Goal: Task Accomplishment & Management: Use online tool/utility

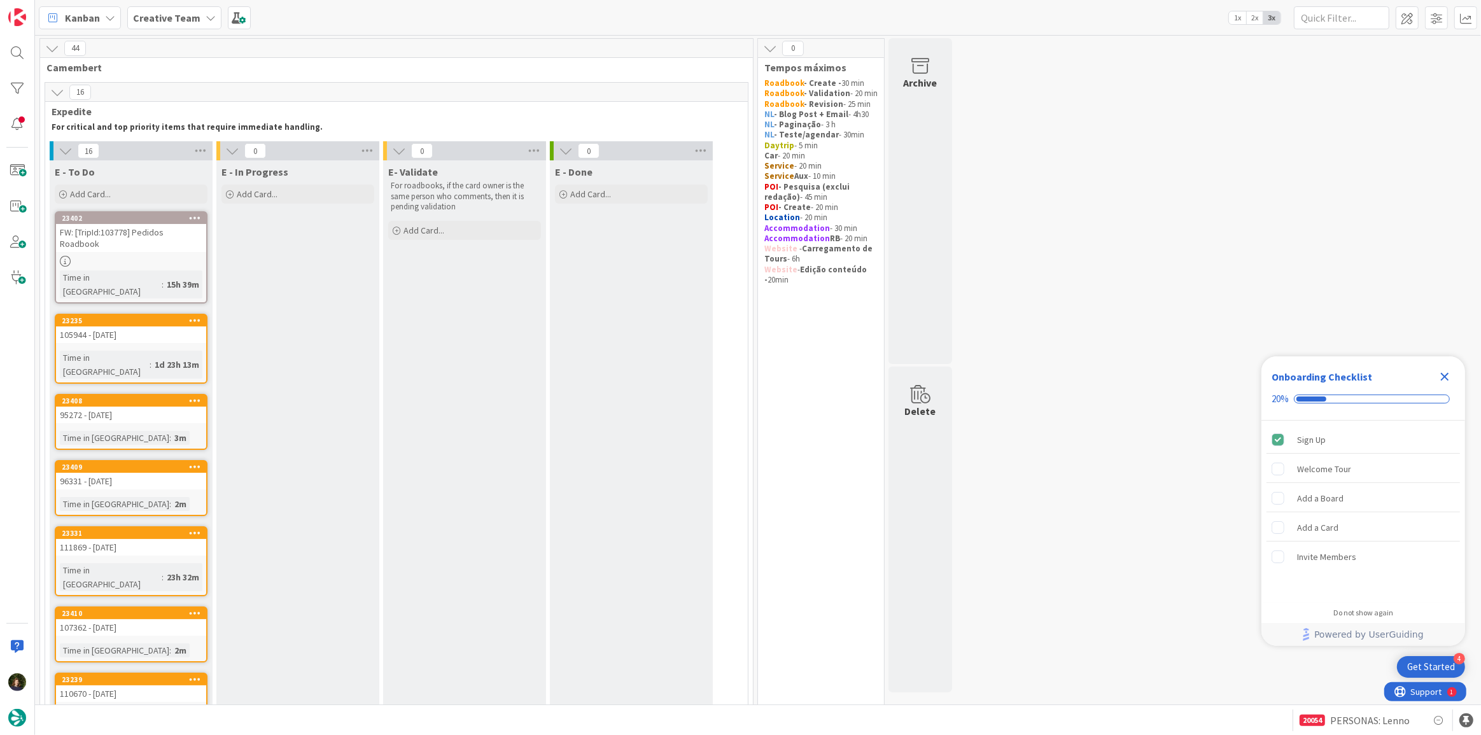
click at [1445, 376] on icon "Close Checklist" at bounding box center [1445, 377] width 8 height 8
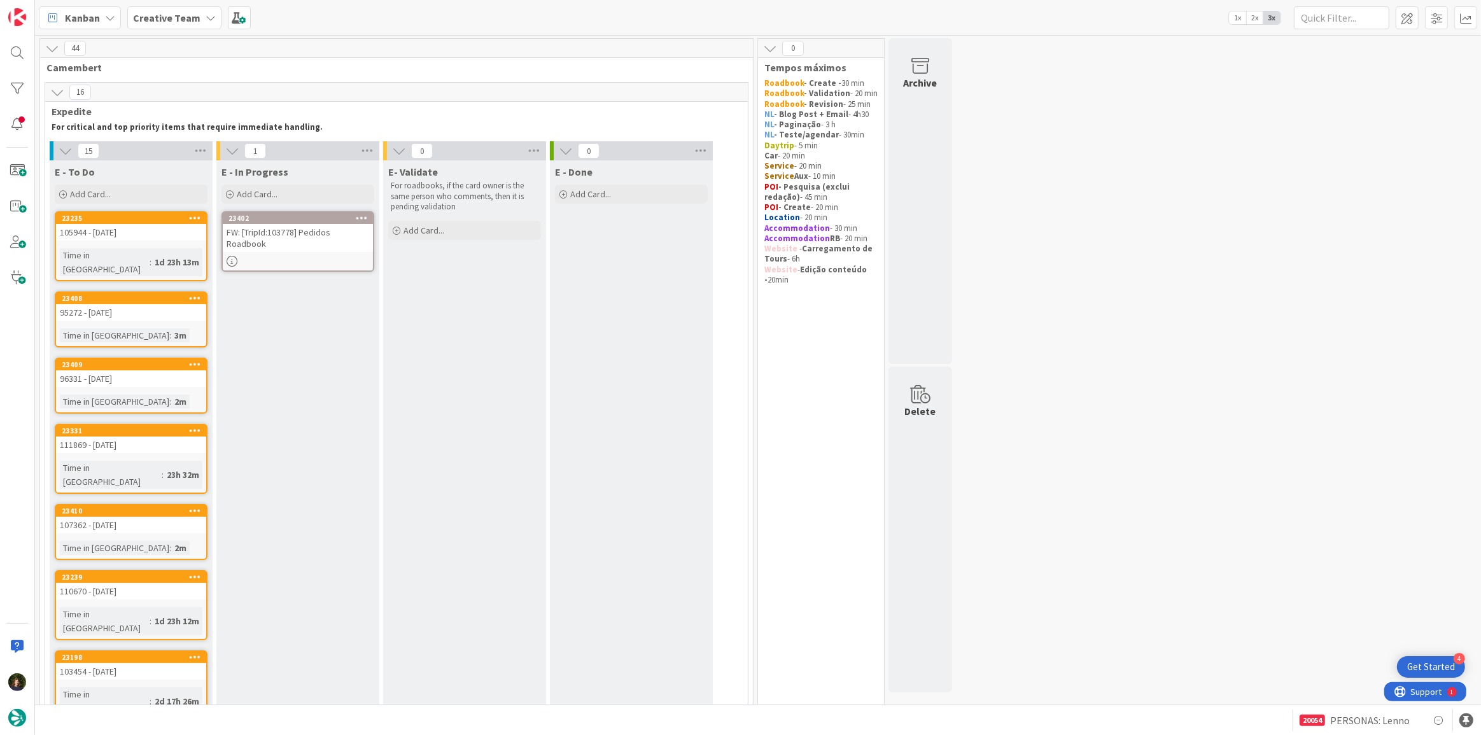
click at [271, 256] on div at bounding box center [298, 261] width 150 height 11
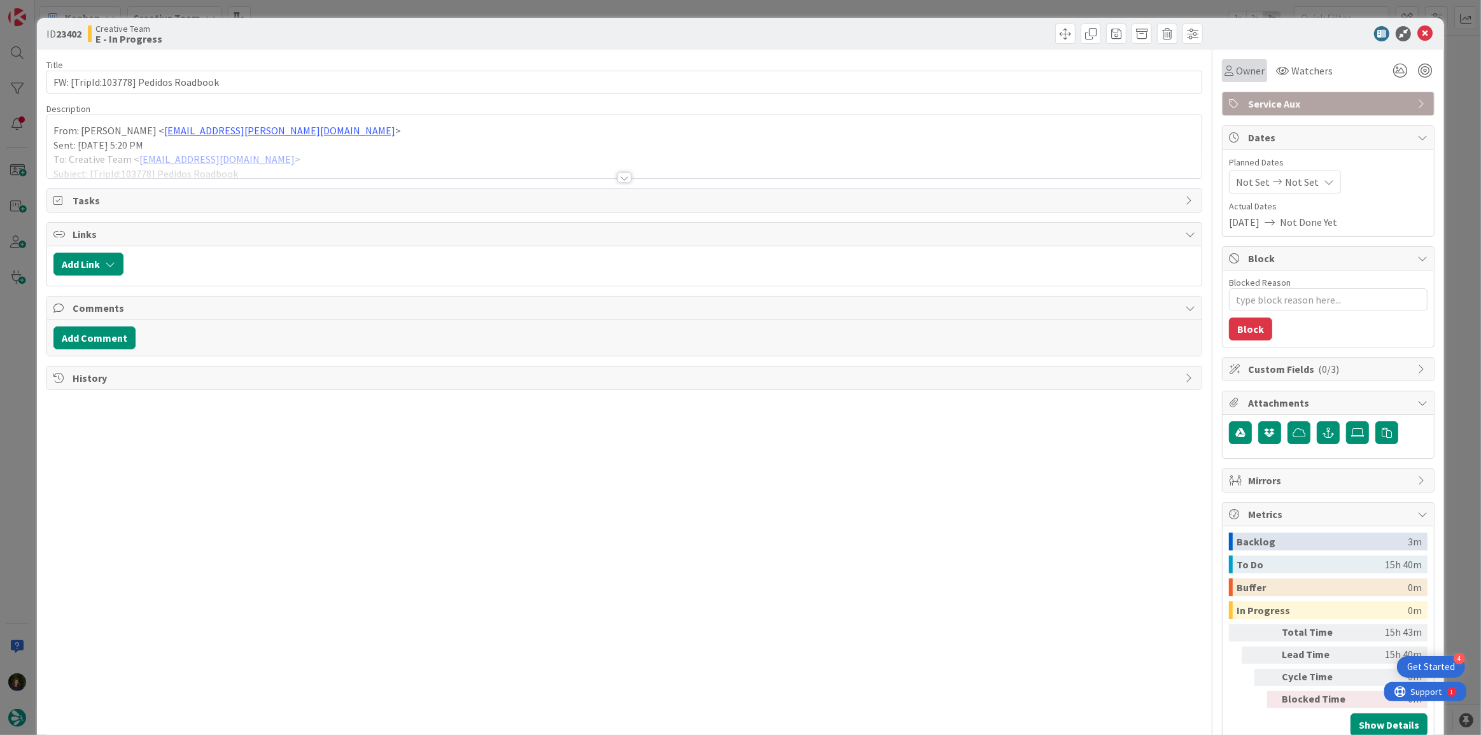
click at [1243, 71] on span "Owner" at bounding box center [1250, 70] width 29 height 15
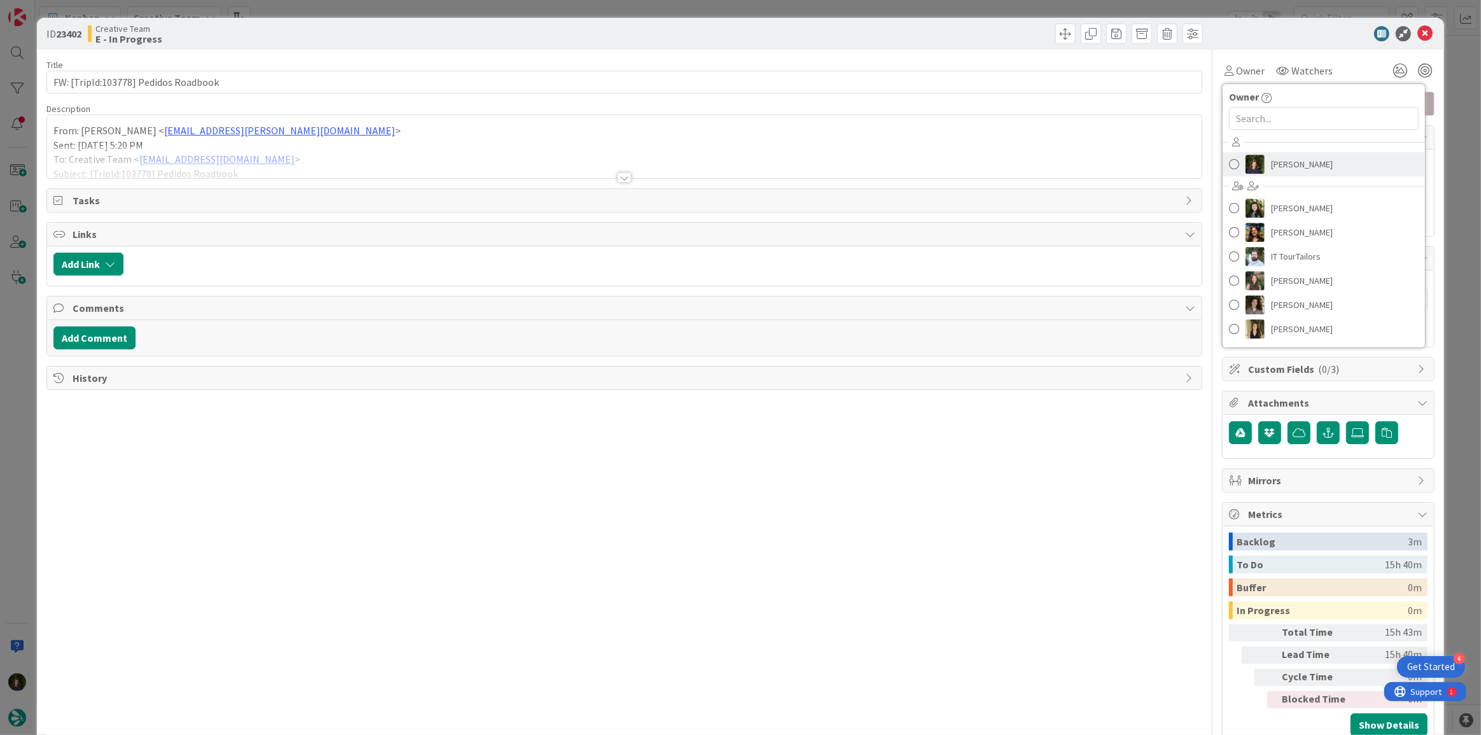
click at [1285, 170] on span "Margarida Carvalho" at bounding box center [1302, 164] width 62 height 19
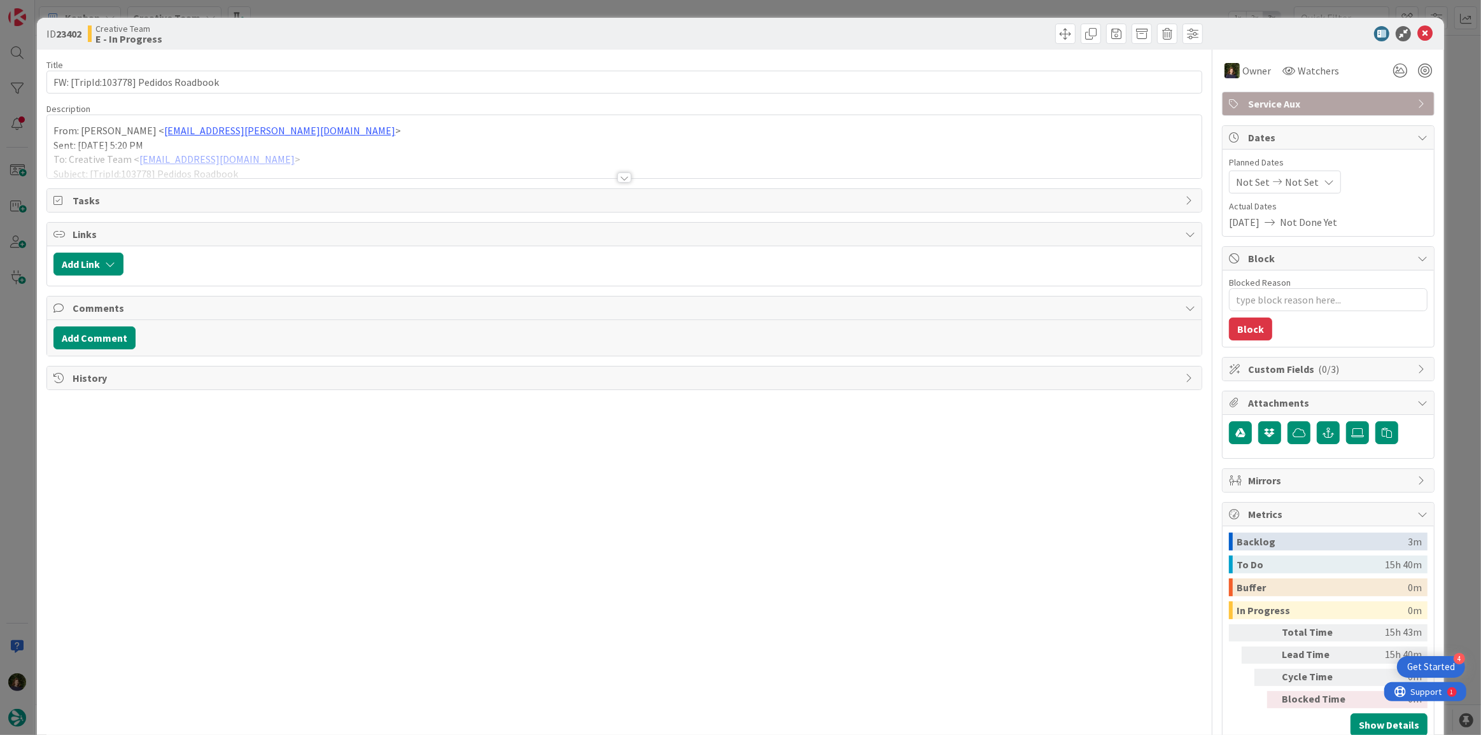
click at [617, 181] on div at bounding box center [624, 177] width 14 height 10
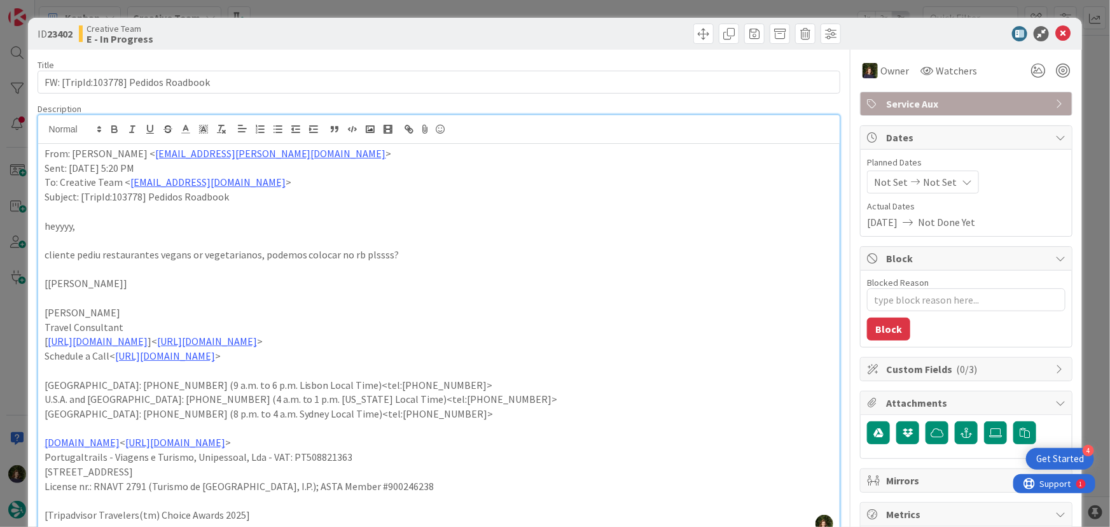
type textarea "x"
